Goal: Information Seeking & Learning: Learn about a topic

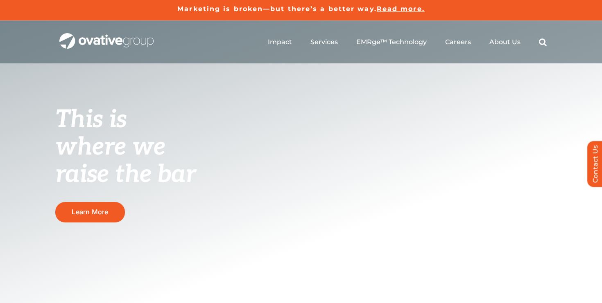
click at [501, 41] on span "About Us" at bounding box center [504, 42] width 31 height 8
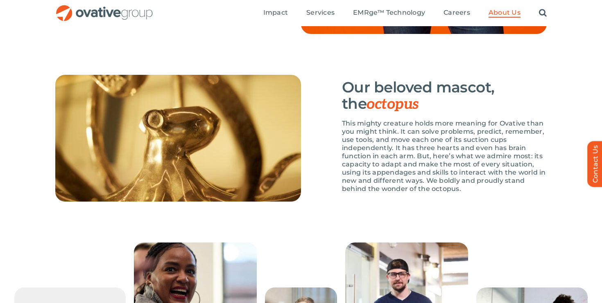
scroll to position [1142, 0]
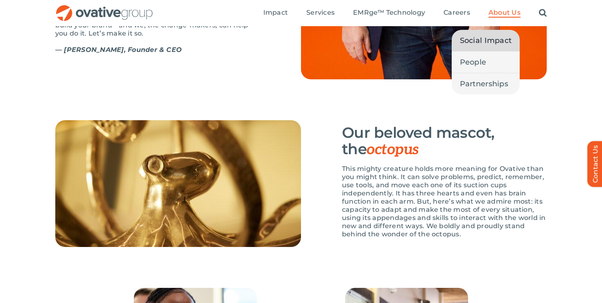
click at [488, 46] on span "Social Impact" at bounding box center [486, 40] width 52 height 11
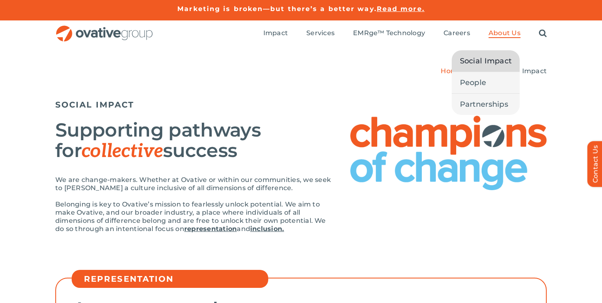
click at [505, 37] on span "About Us" at bounding box center [504, 33] width 32 height 8
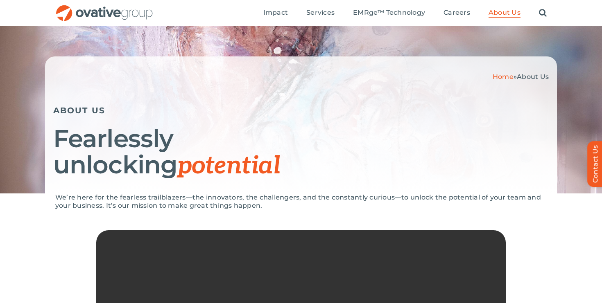
scroll to position [76, 0]
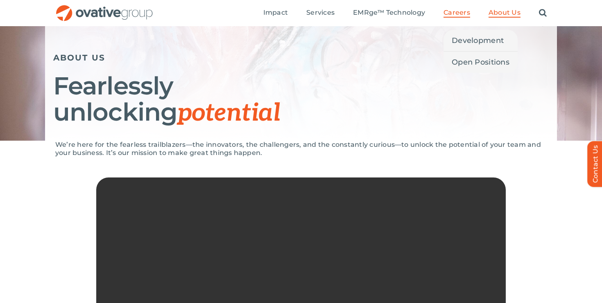
click at [454, 14] on span "Careers" at bounding box center [456, 13] width 27 height 8
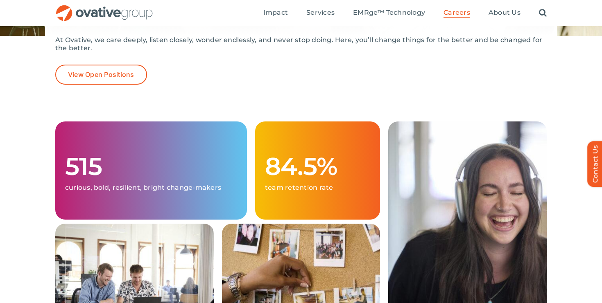
scroll to position [88, 0]
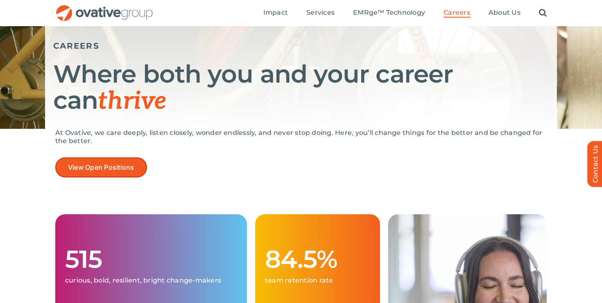
click at [88, 166] on span "View Open Positions" at bounding box center [101, 168] width 66 height 8
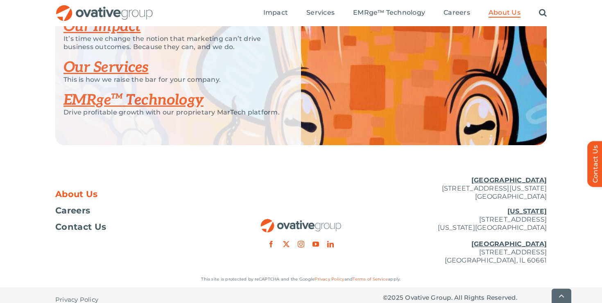
scroll to position [1803, 0]
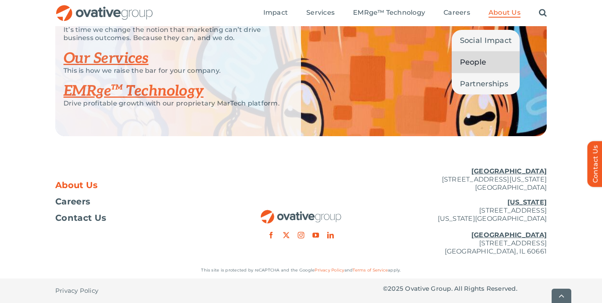
click at [476, 69] on link "People" at bounding box center [486, 62] width 68 height 21
